Goal: Navigation & Orientation: Find specific page/section

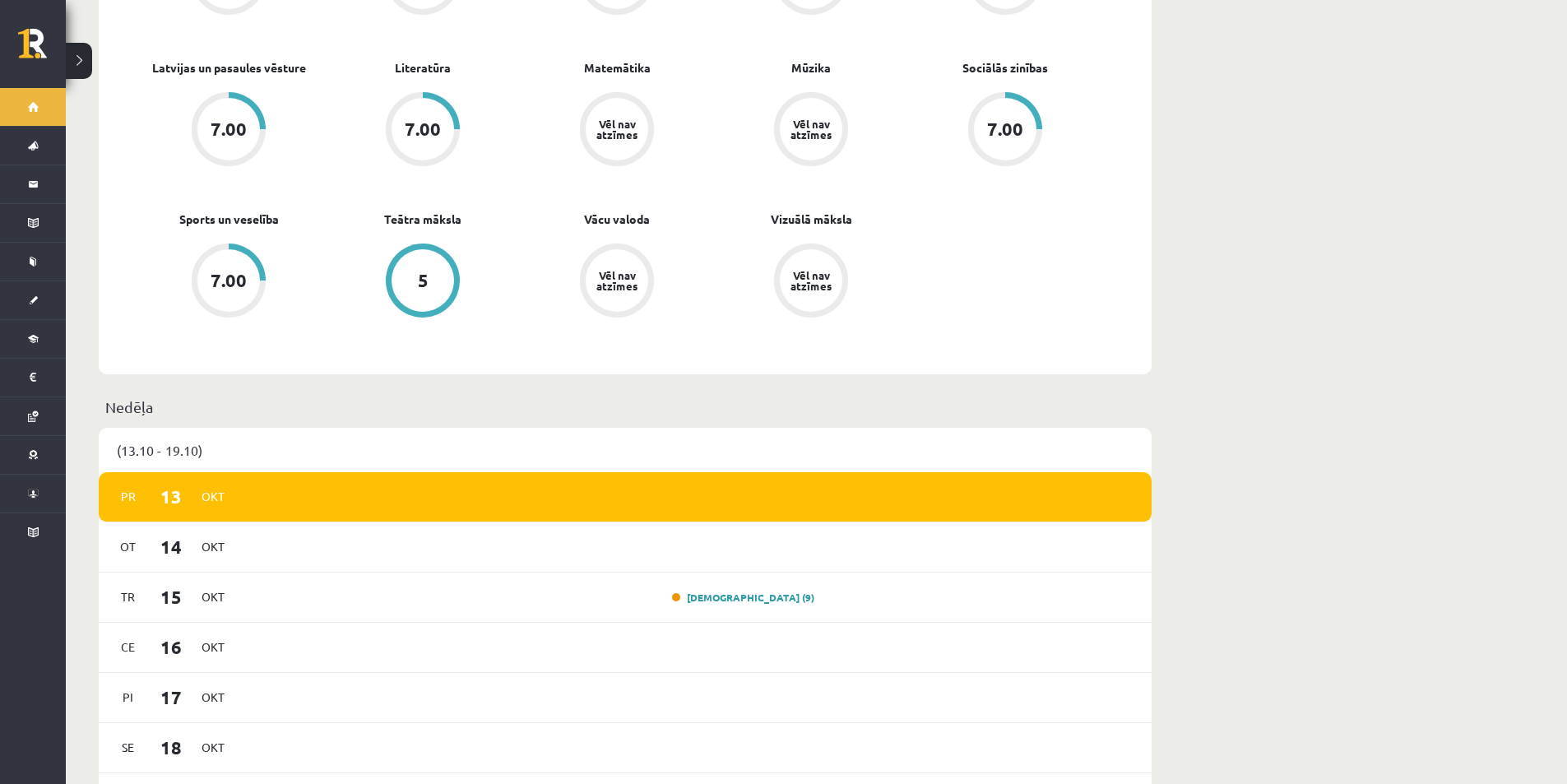
scroll to position [658, 0]
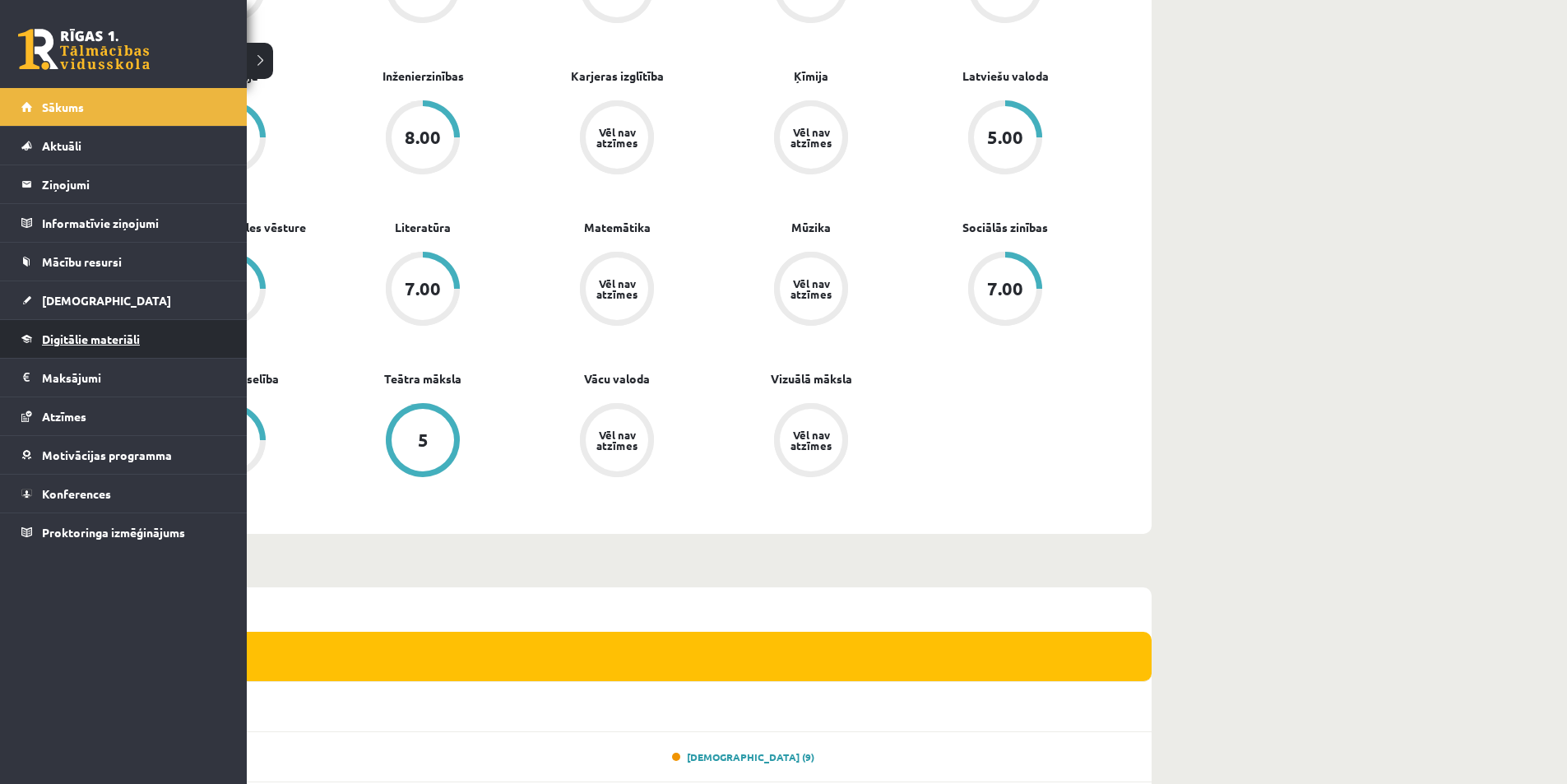
click at [103, 352] on link "Digitālie materiāli" at bounding box center [124, 338] width 205 height 38
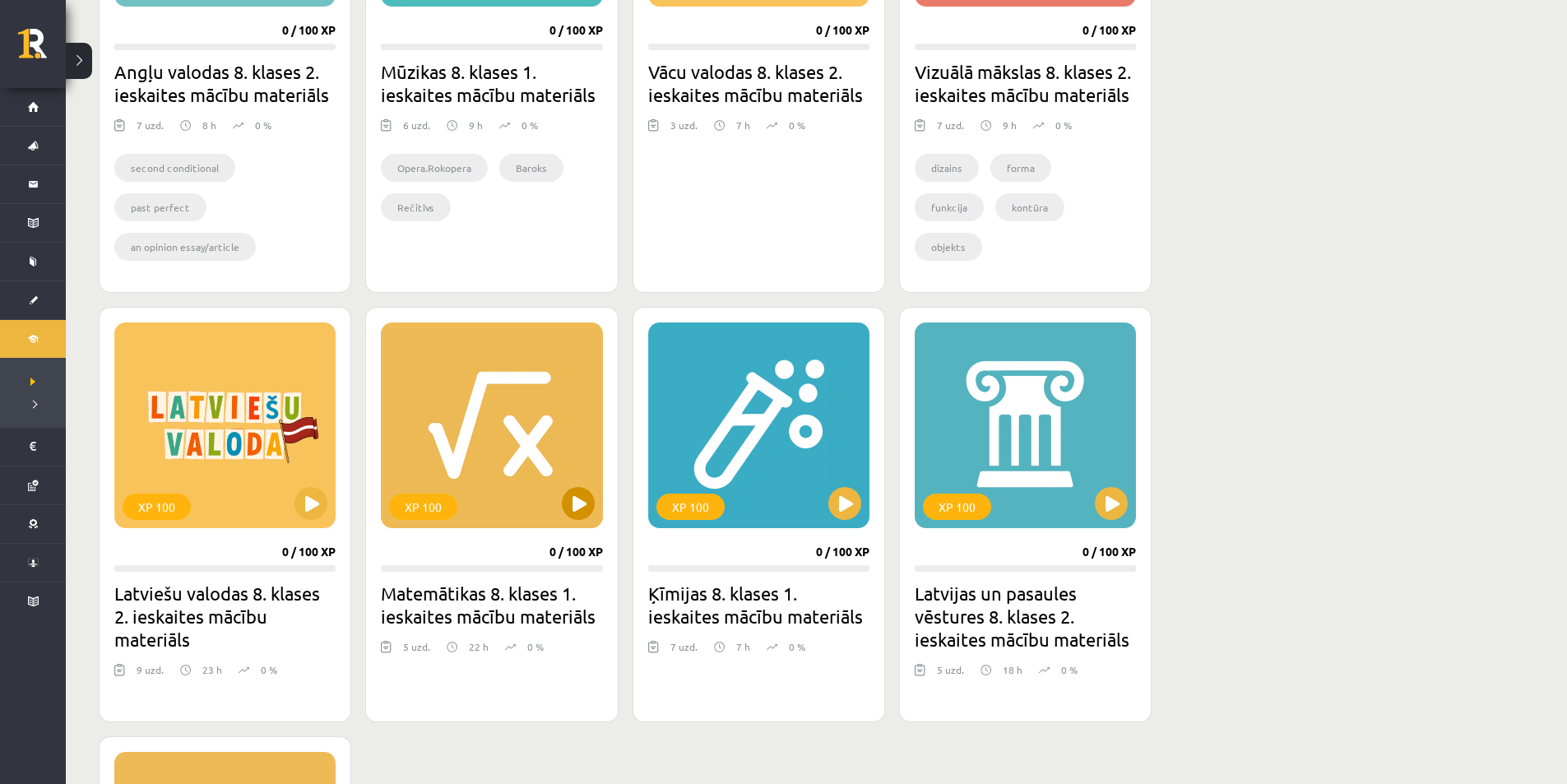
scroll to position [1234, 0]
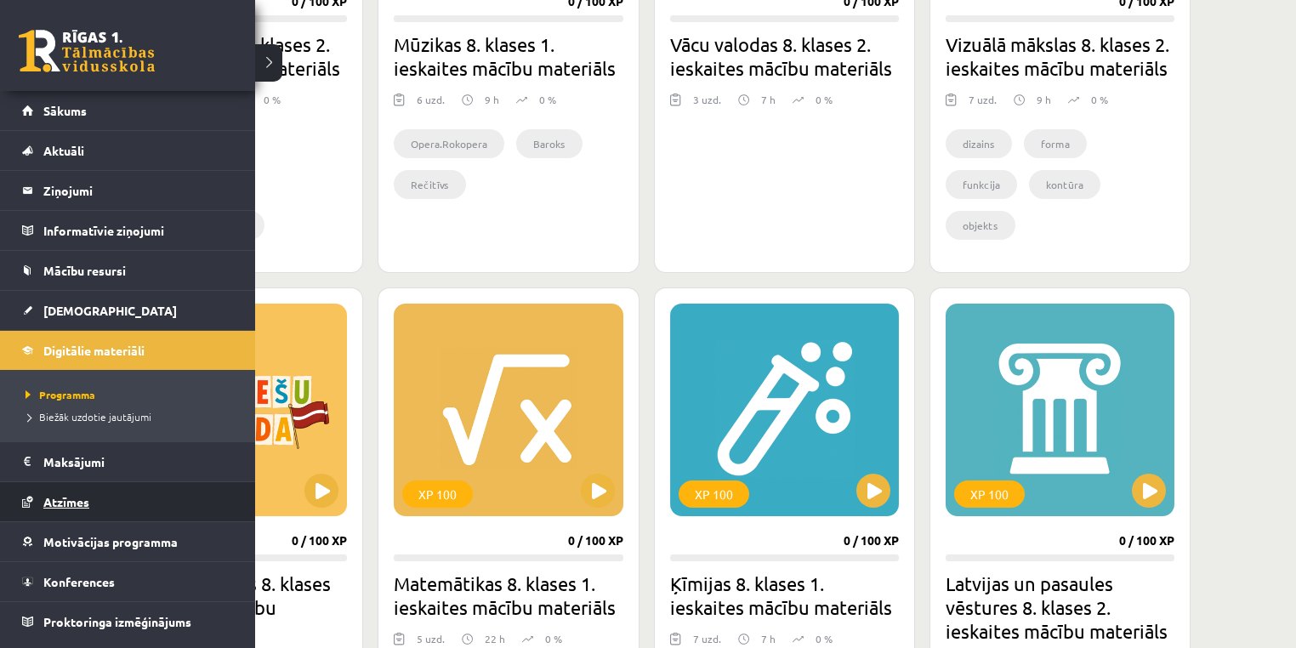
click at [106, 510] on link "Atzīmes" at bounding box center [128, 501] width 212 height 39
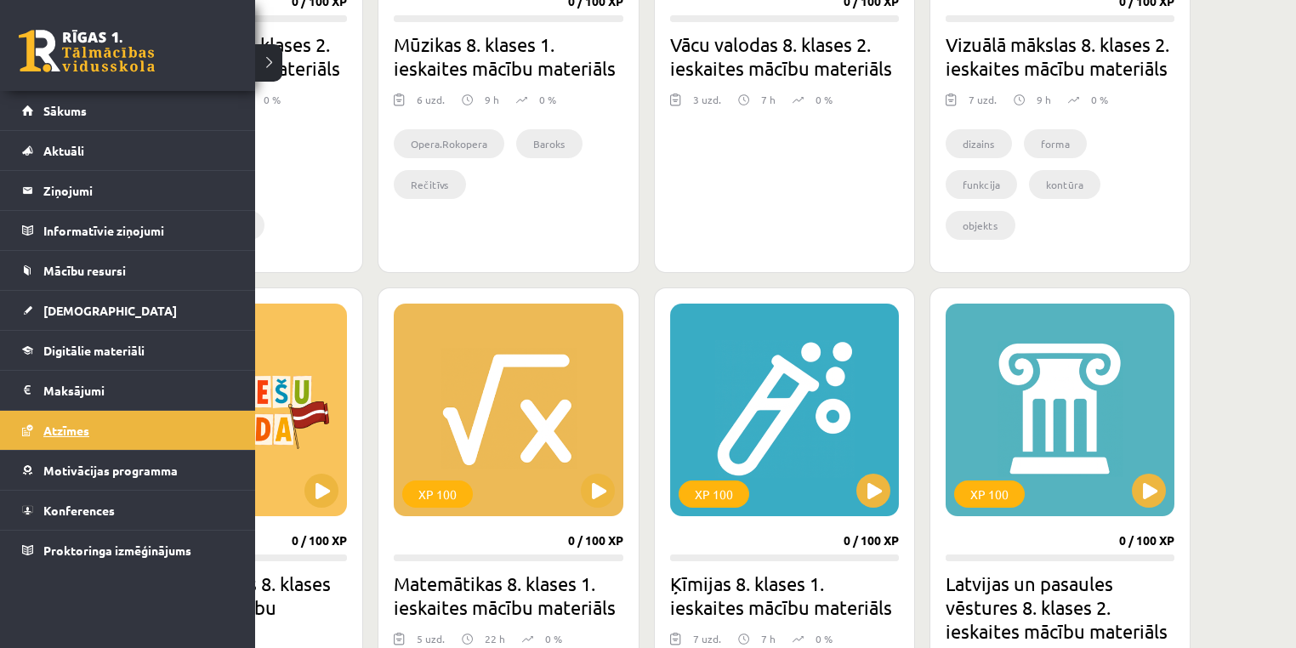
click at [37, 419] on link "Atzīmes" at bounding box center [128, 430] width 212 height 39
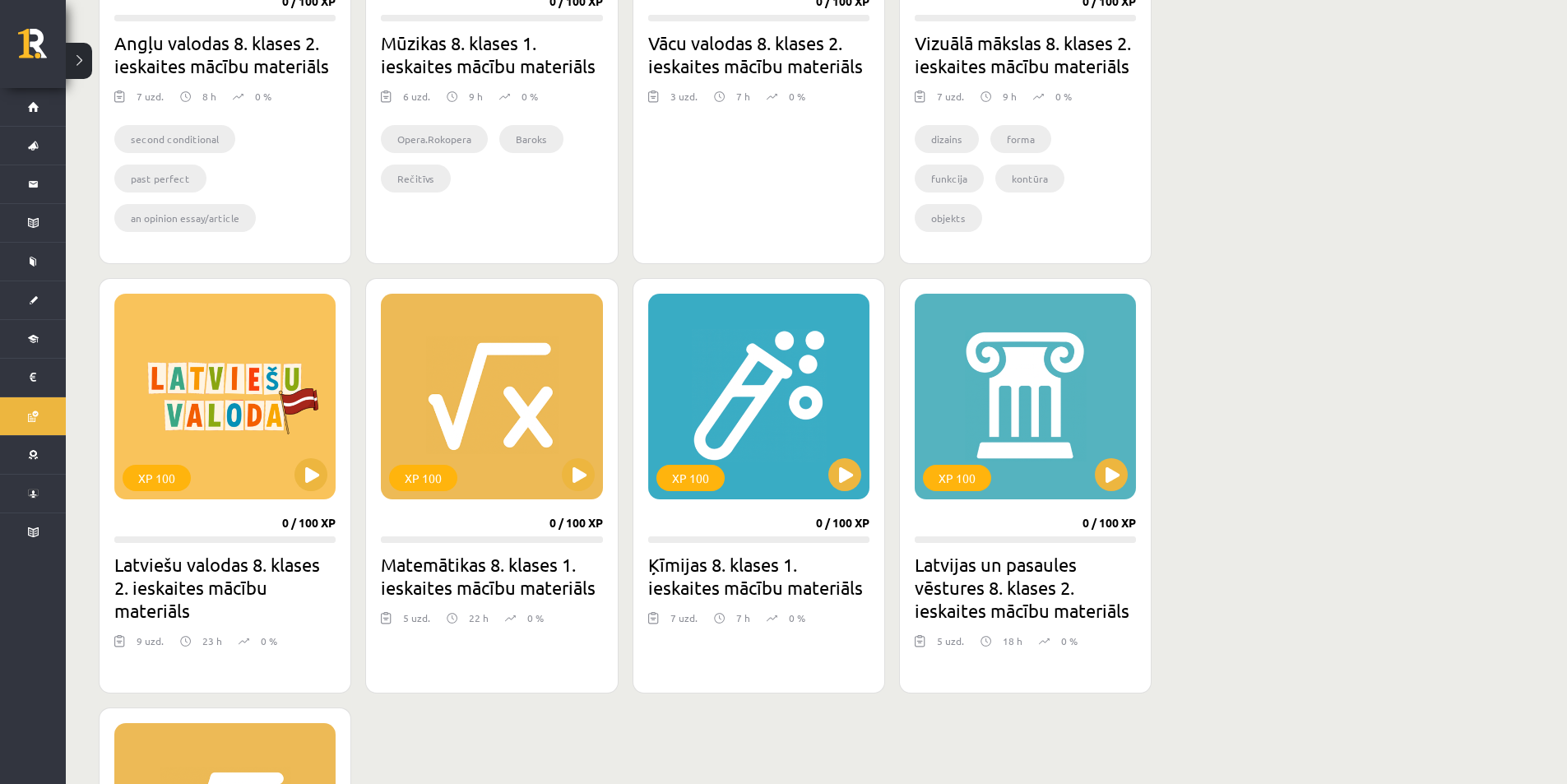
scroll to position [1480, 0]
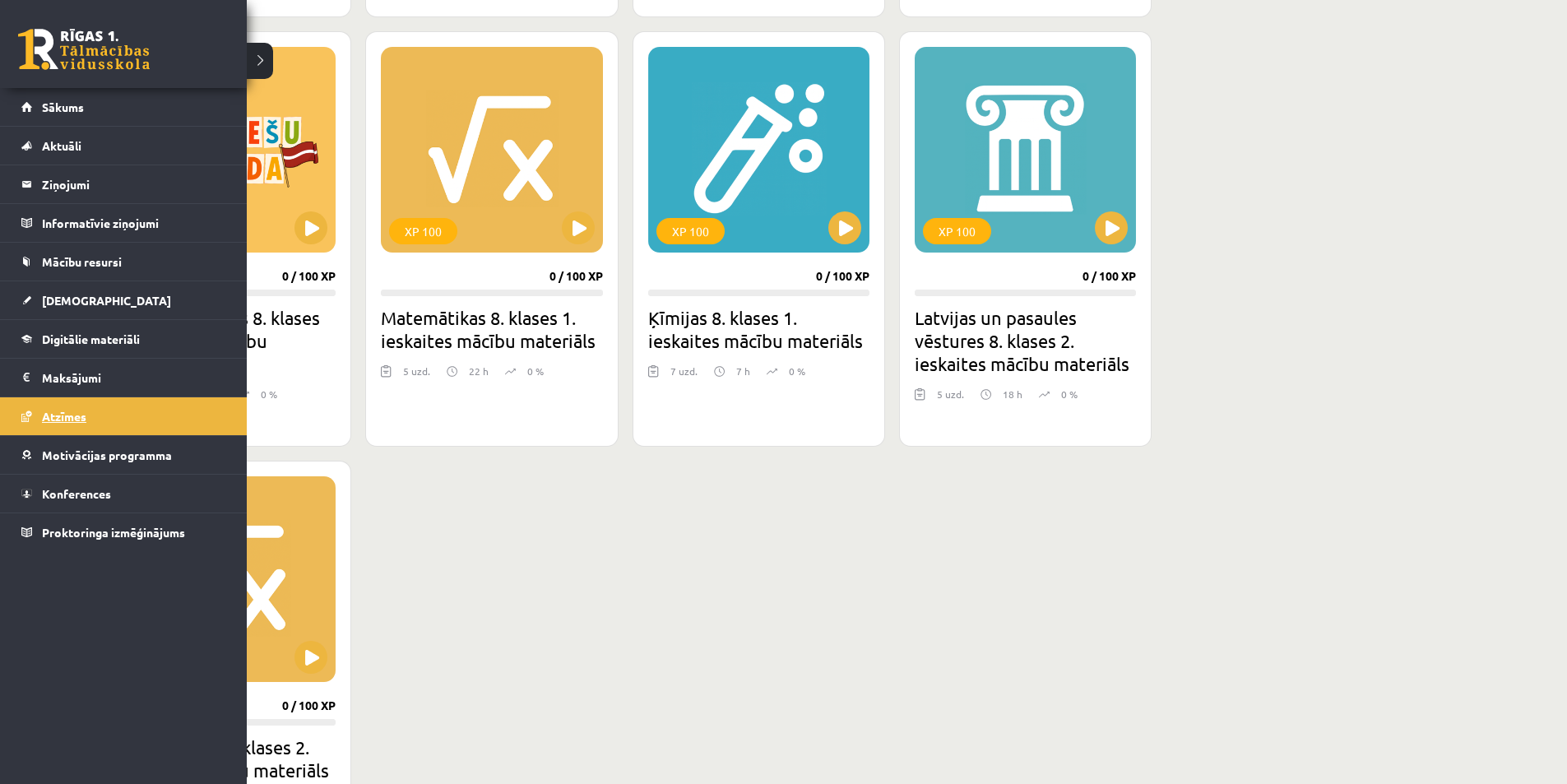
click at [82, 409] on link "Atzīmes" at bounding box center [124, 416] width 205 height 38
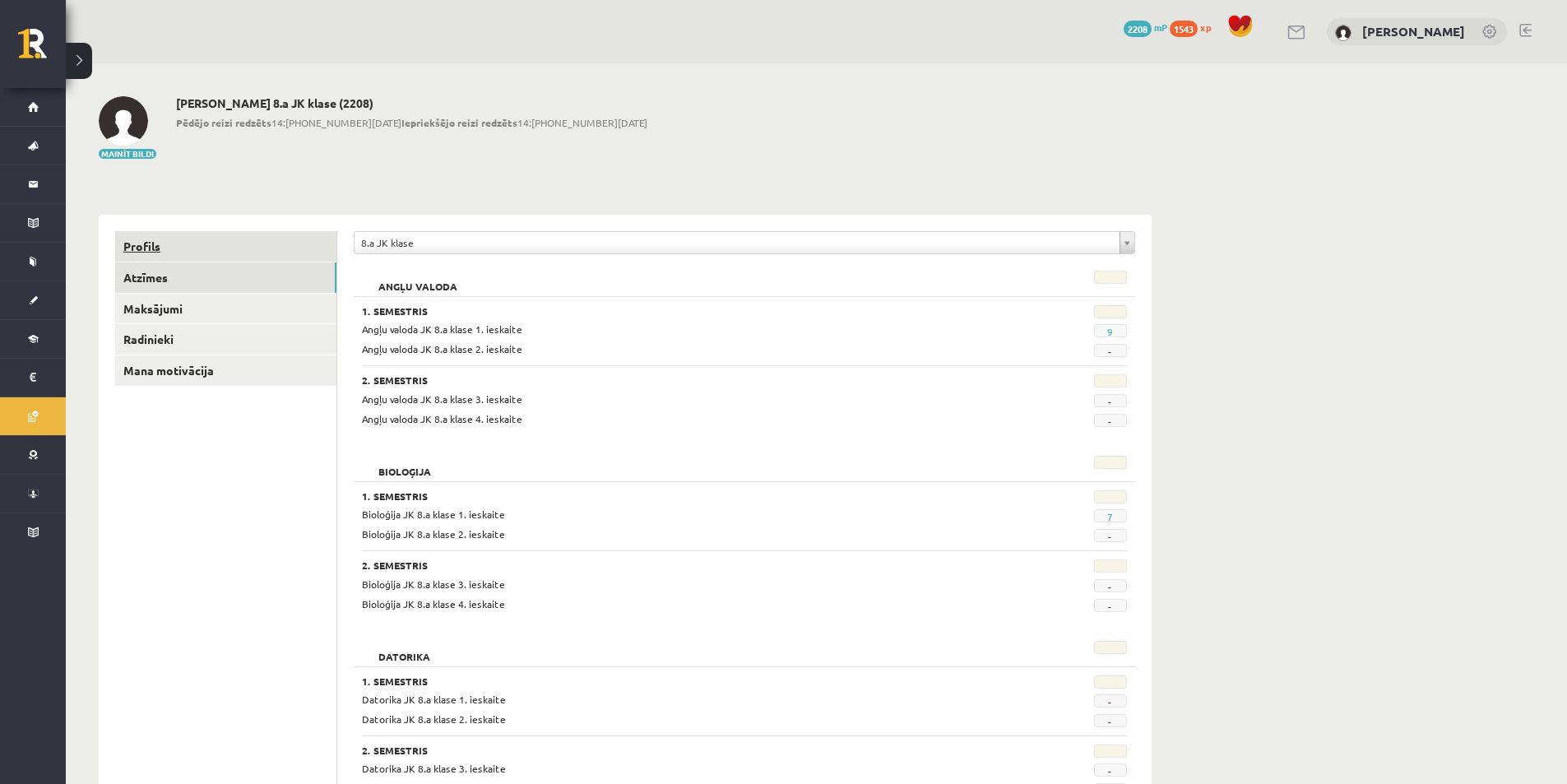
click at [292, 238] on link "Profils" at bounding box center [225, 246] width 222 height 30
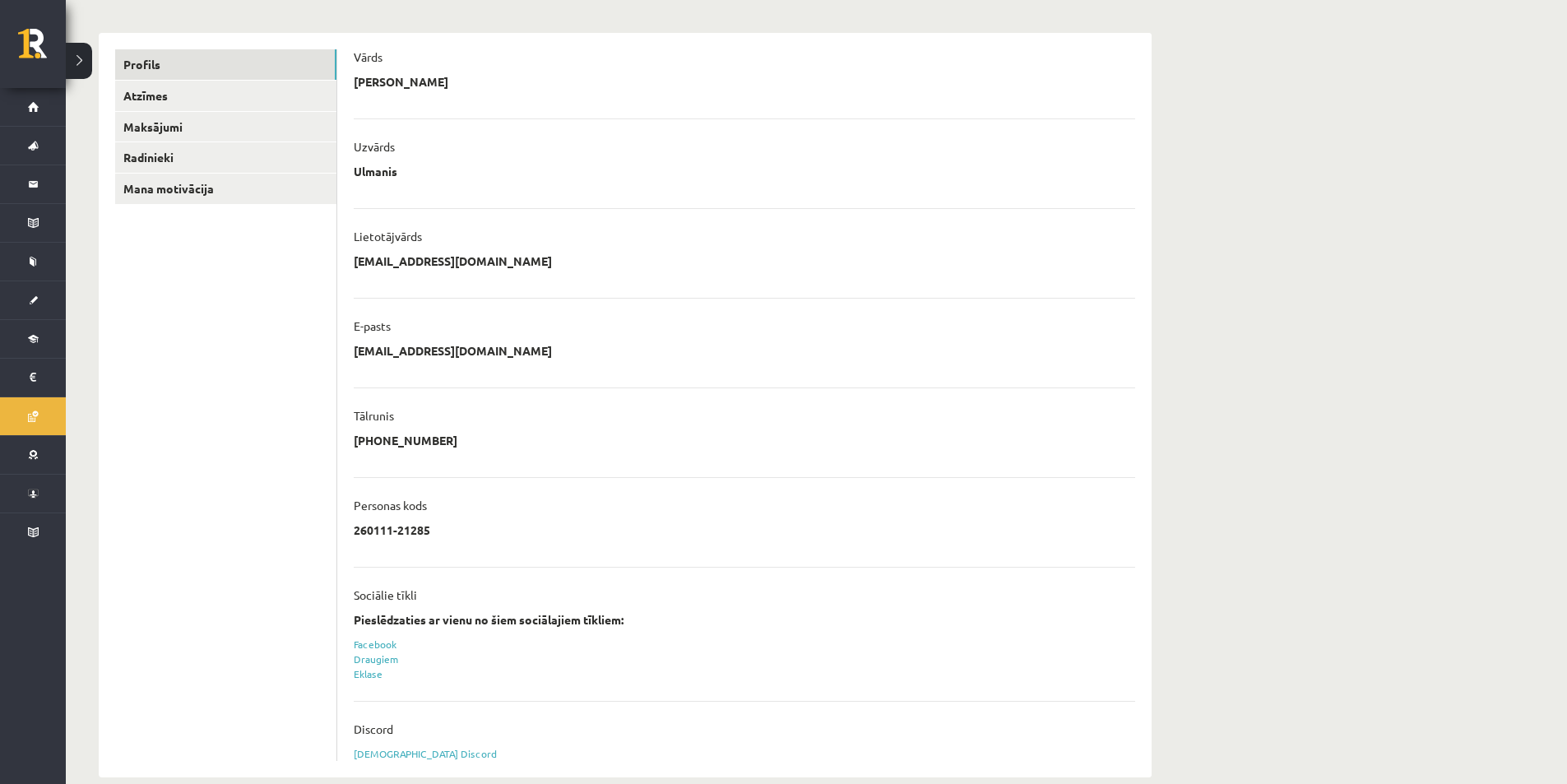
scroll to position [208, 0]
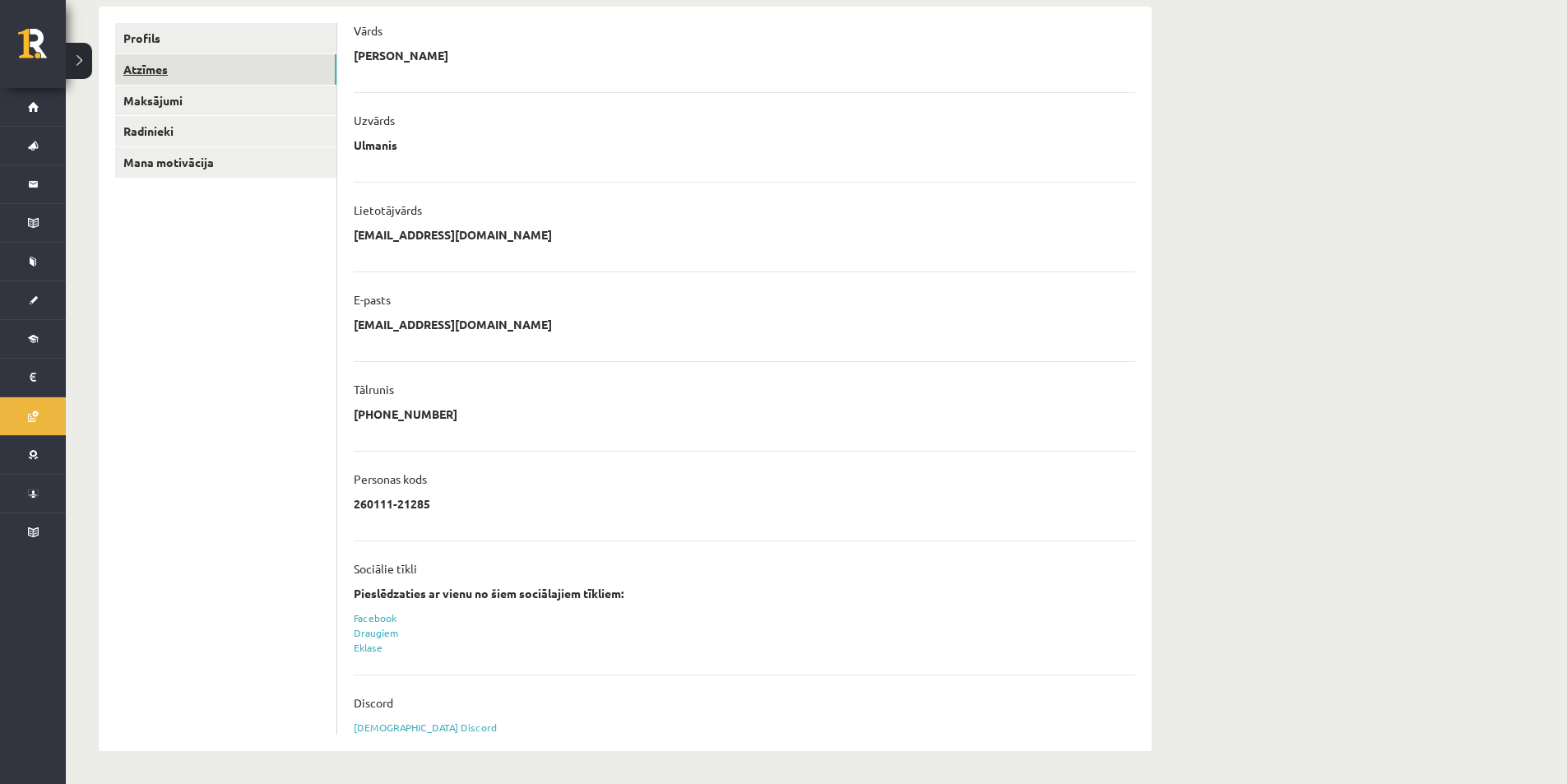
click at [210, 78] on link "Atzīmes" at bounding box center [225, 69] width 222 height 30
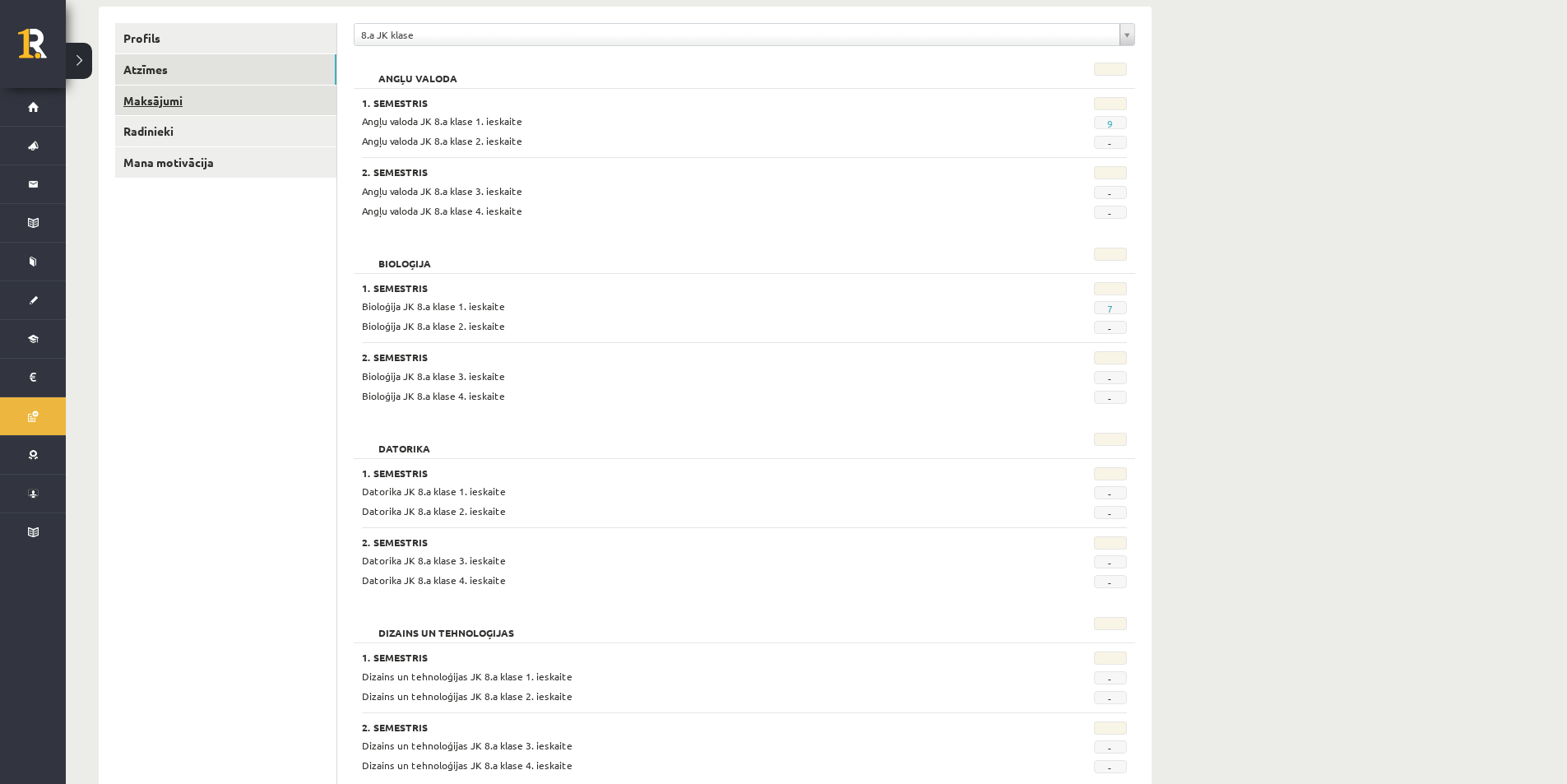
click at [204, 102] on link "Maksājumi" at bounding box center [225, 100] width 222 height 30
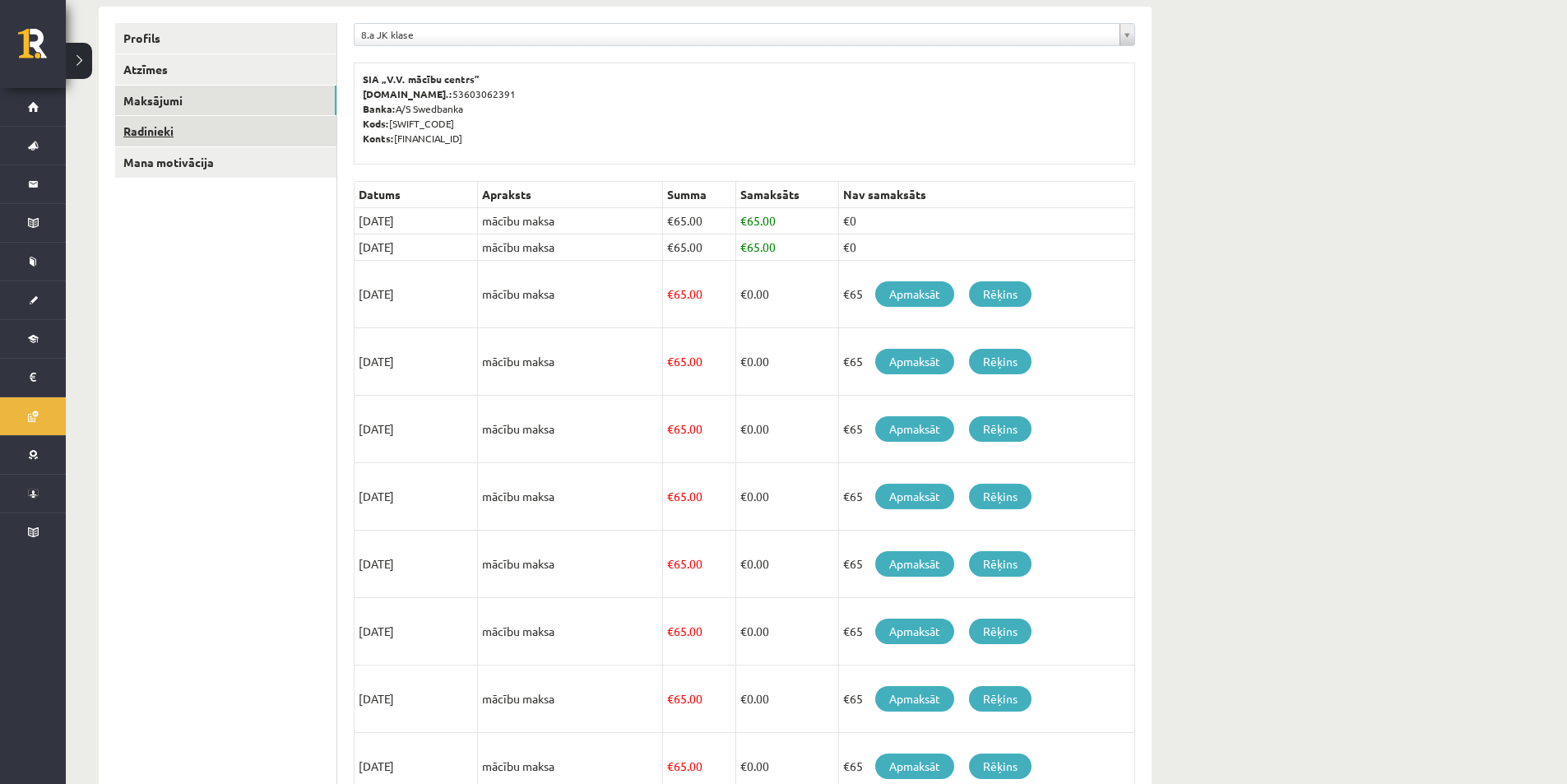
click at [208, 133] on link "Radinieki" at bounding box center [225, 131] width 222 height 30
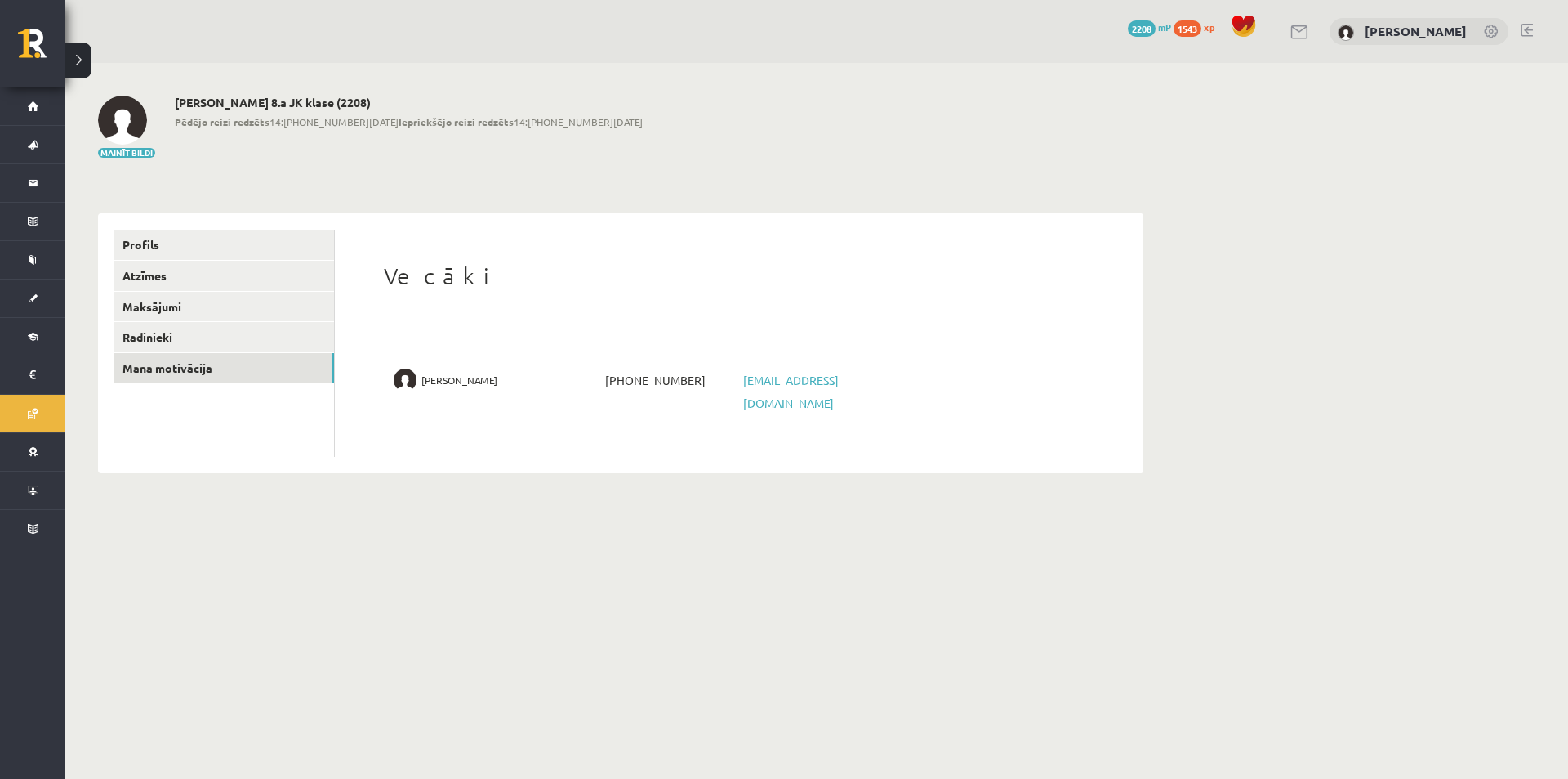
click at [233, 377] on link "Mana motivācija" at bounding box center [224, 367] width 220 height 30
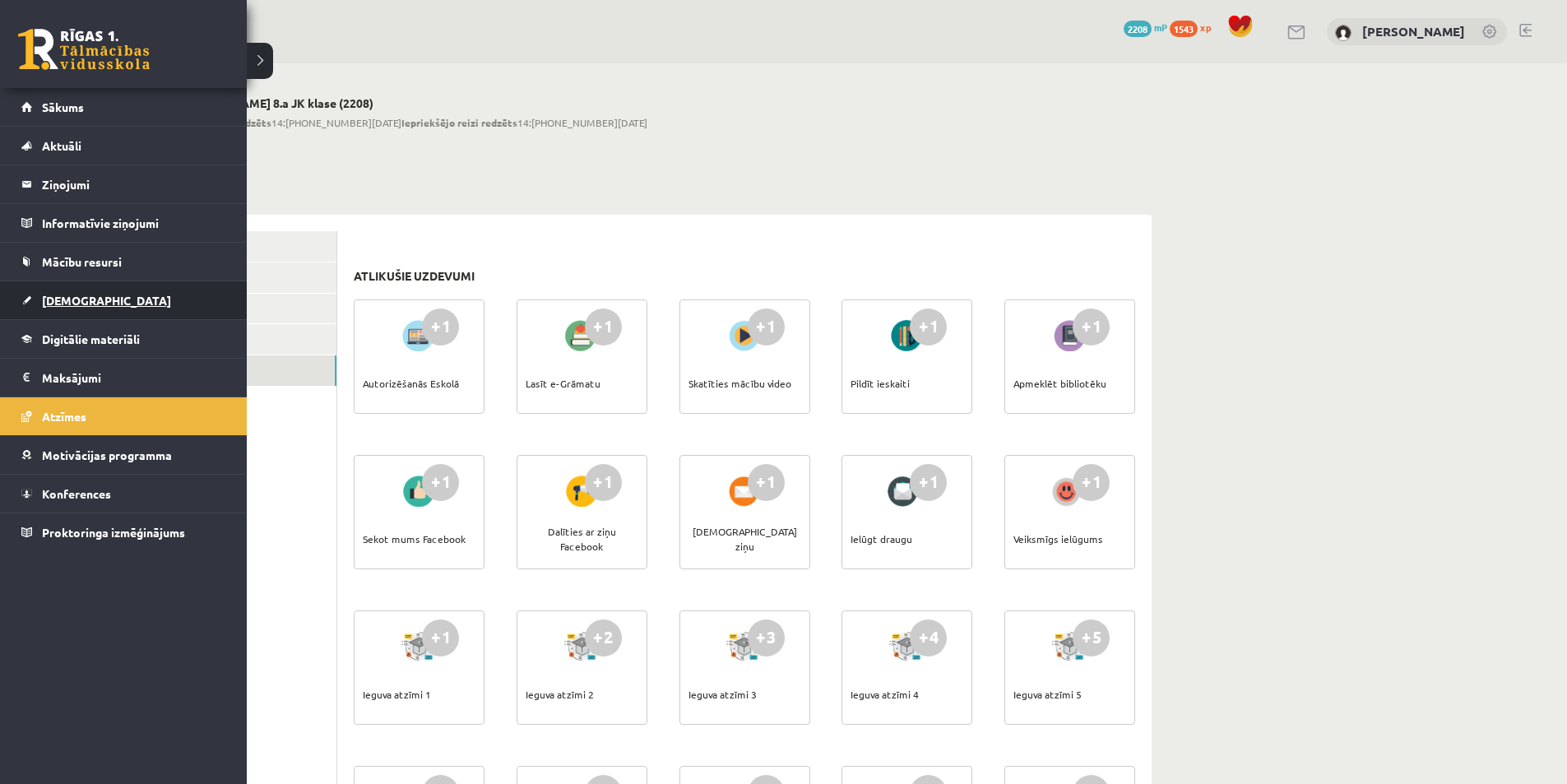
click at [34, 289] on link "[DEMOGRAPHIC_DATA]" at bounding box center [124, 300] width 205 height 38
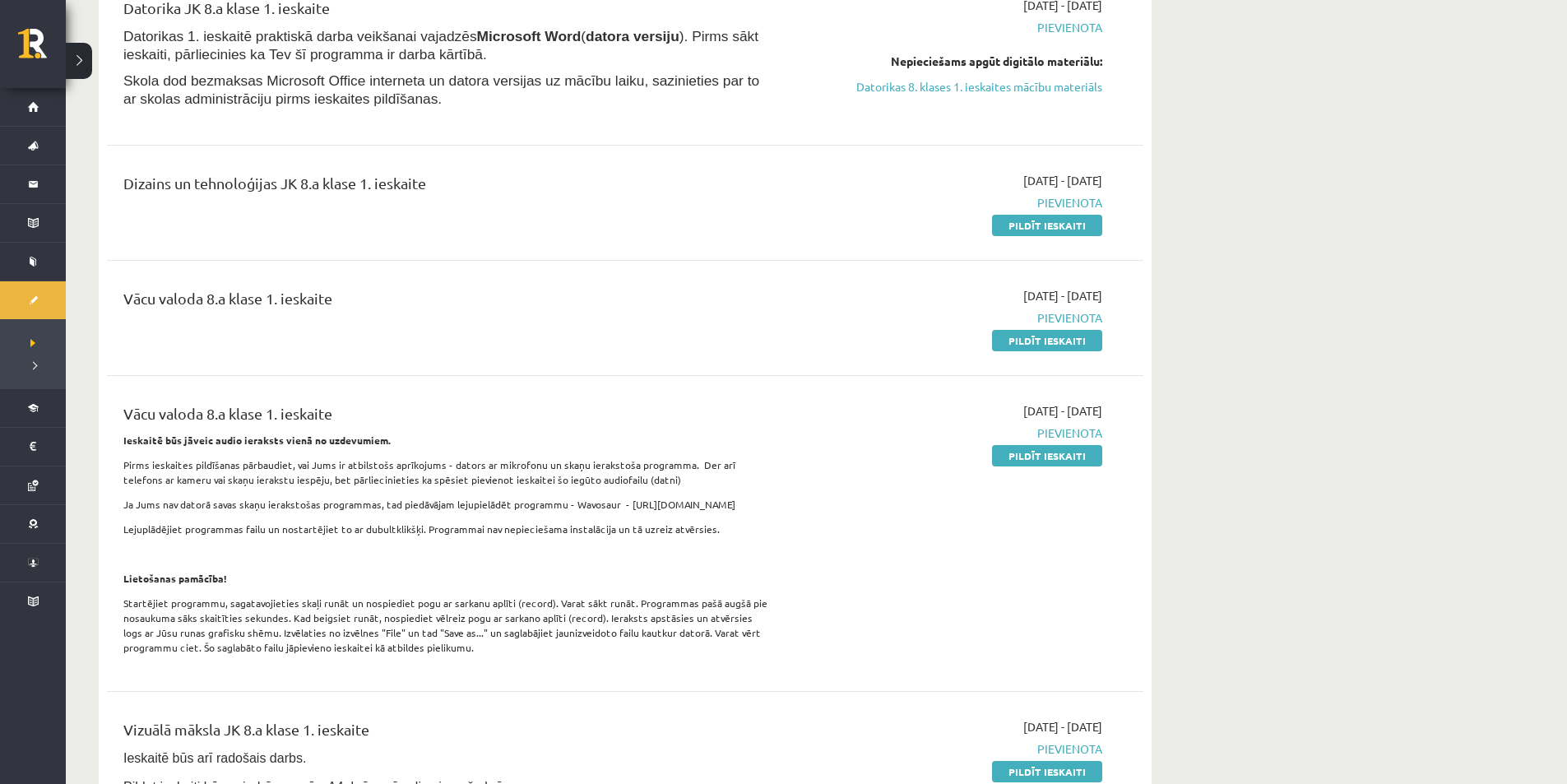
scroll to position [247, 0]
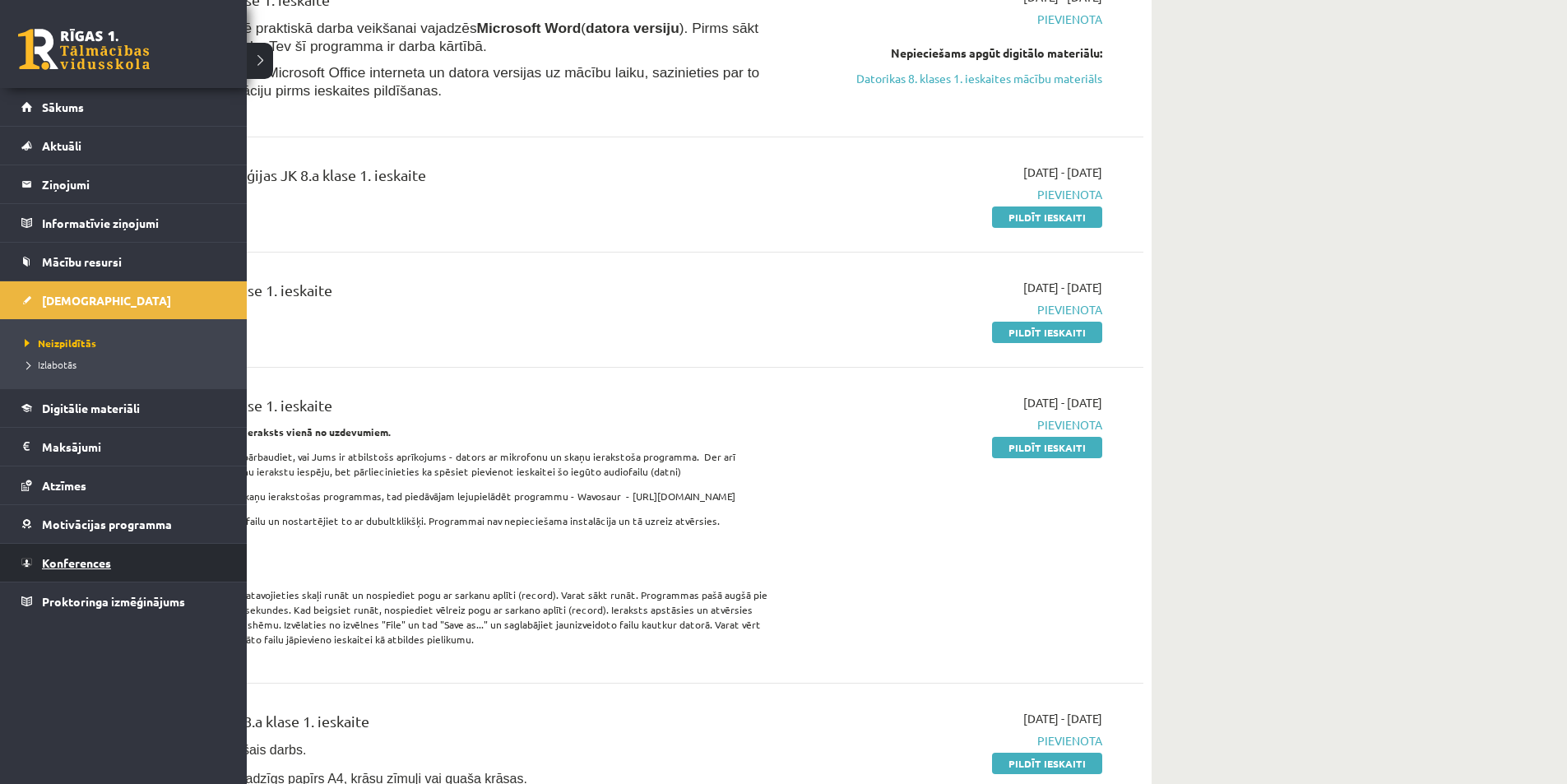
click at [105, 559] on span "Konferences" at bounding box center [75, 562] width 69 height 15
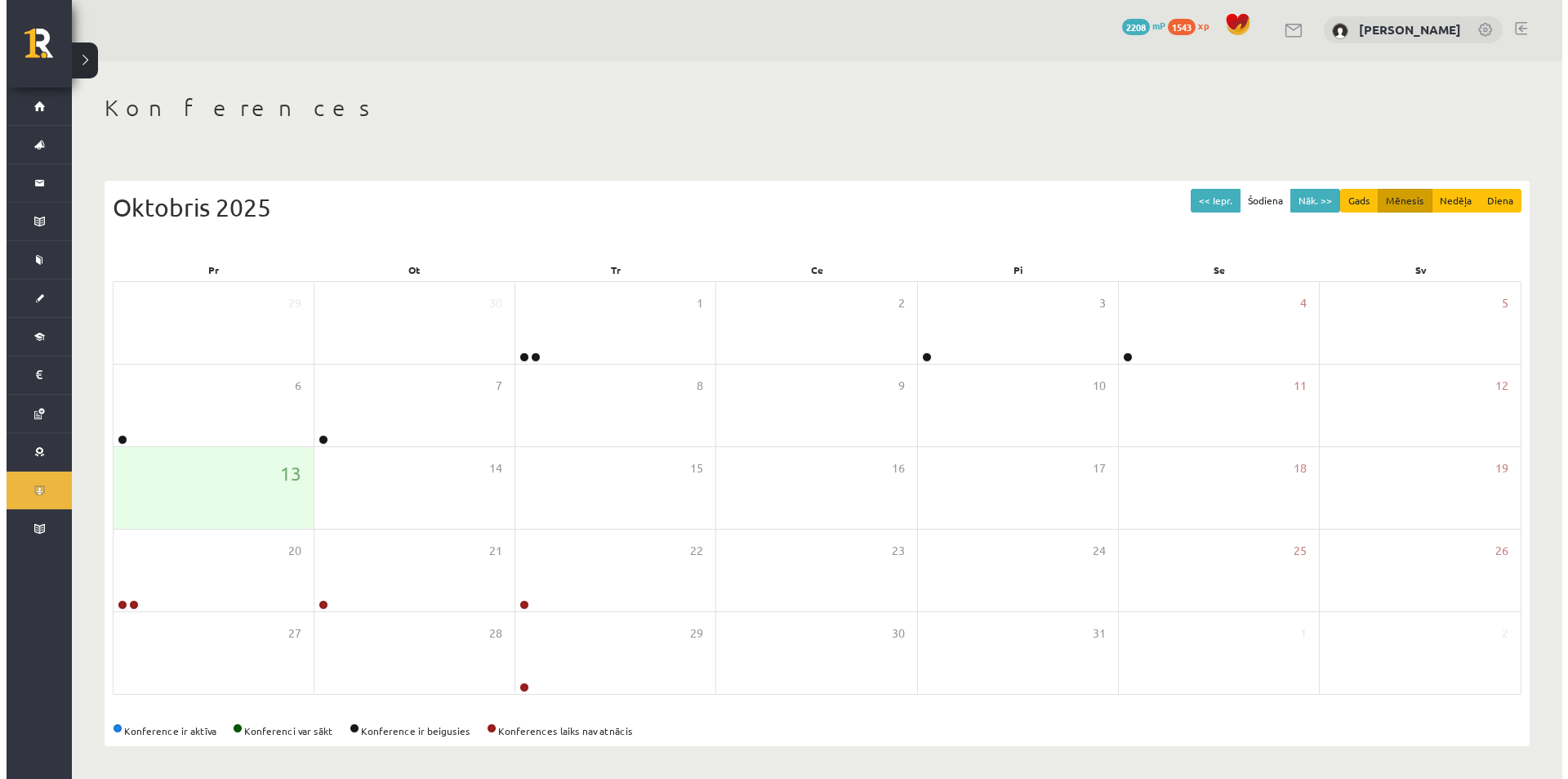
scroll to position [3, 0]
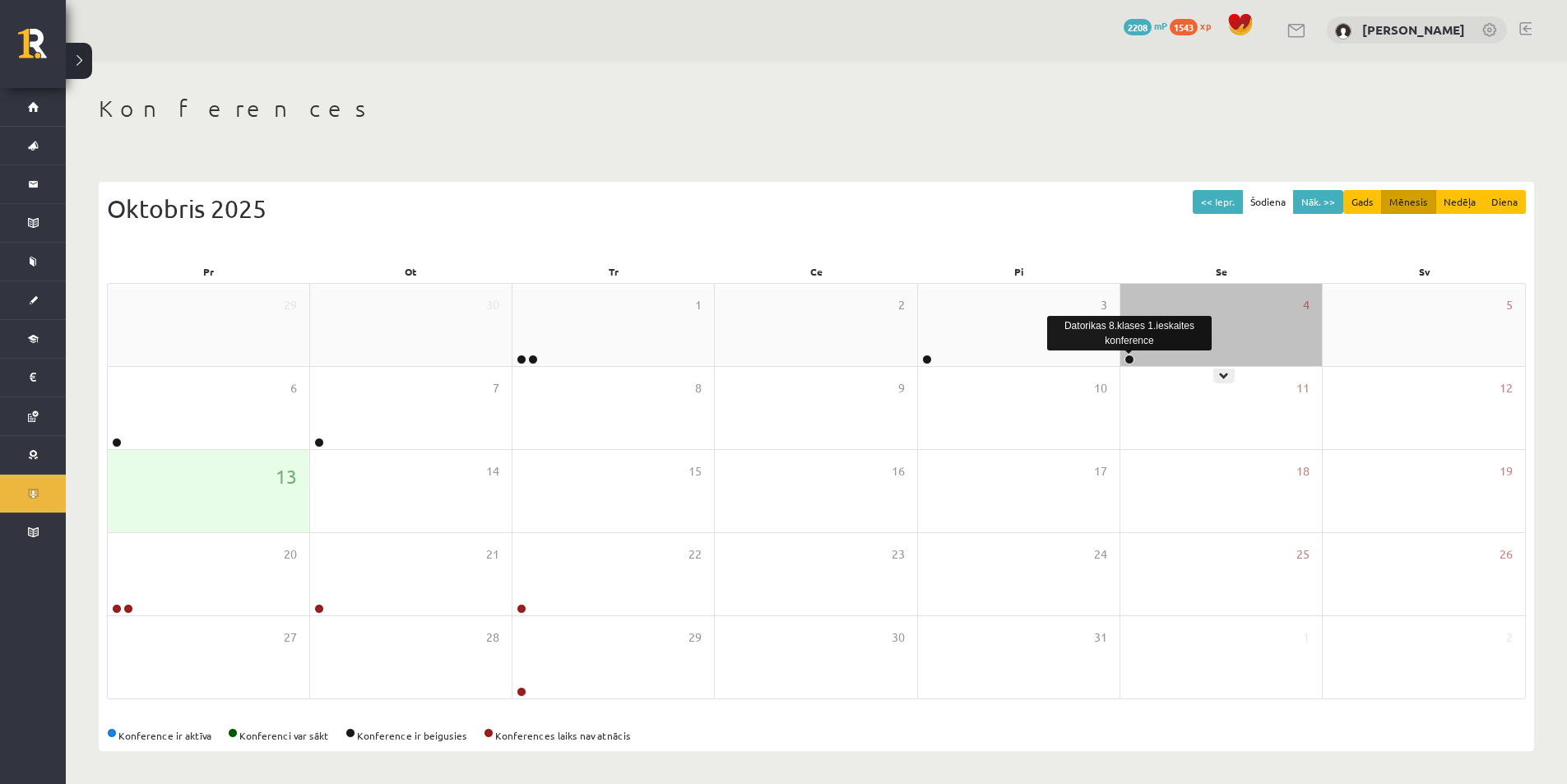
click at [1131, 359] on link at bounding box center [1130, 360] width 10 height 10
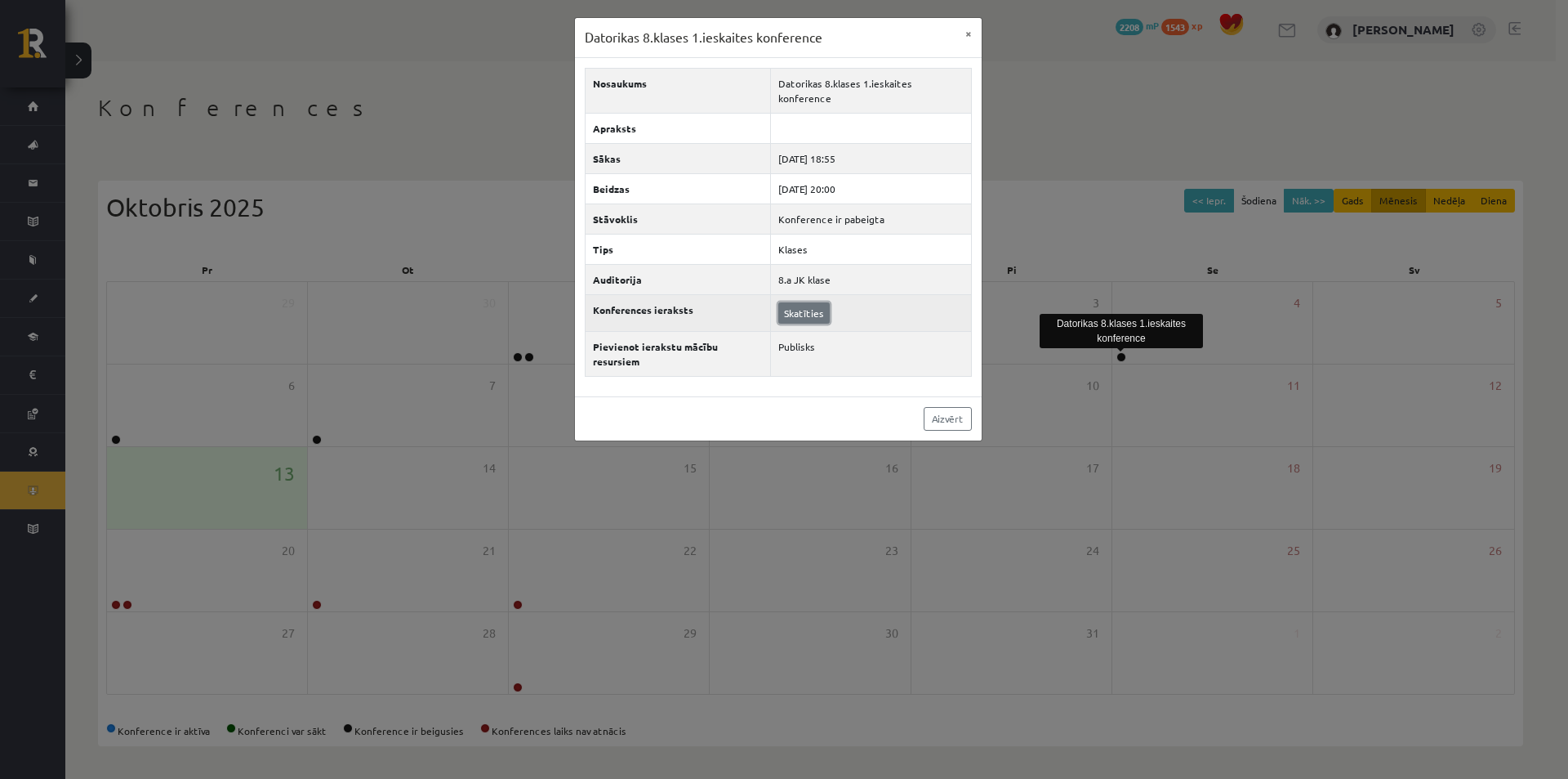
click at [807, 303] on link "Skatīties" at bounding box center [805, 313] width 52 height 21
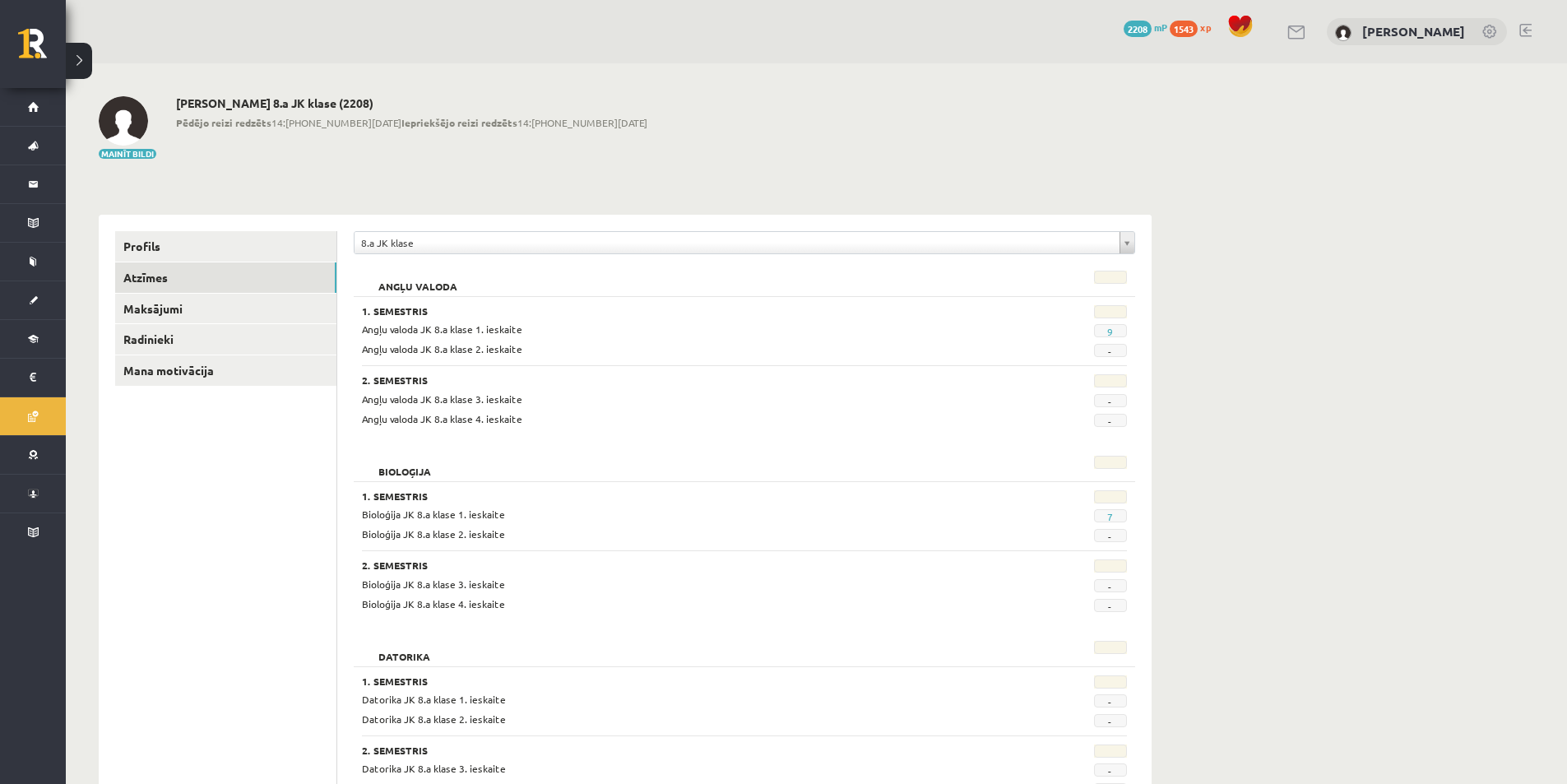
drag, startPoint x: 1404, startPoint y: 273, endPoint x: 1385, endPoint y: 295, distance: 29.1
